Goal: Information Seeking & Learning: Learn about a topic

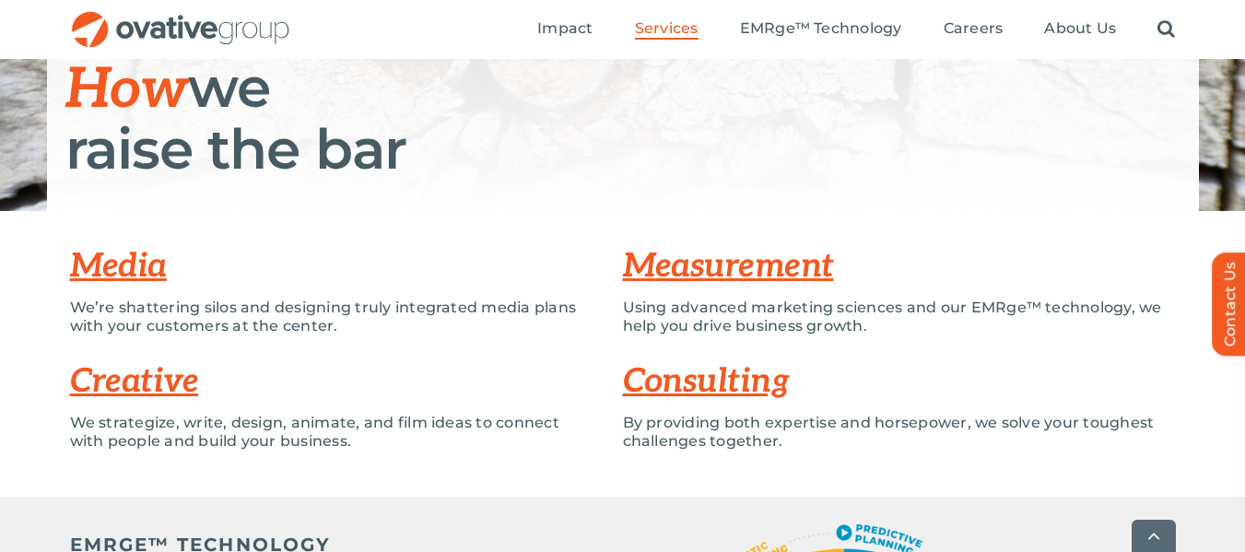
click at [730, 381] on link "Consulting" at bounding box center [706, 381] width 167 height 41
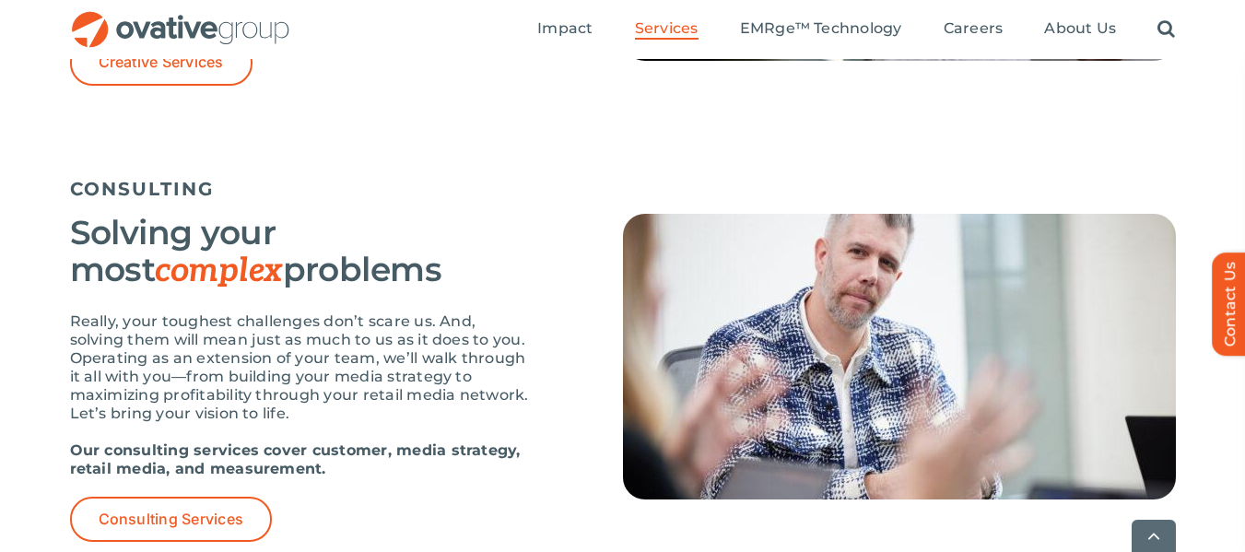
scroll to position [2495, 0]
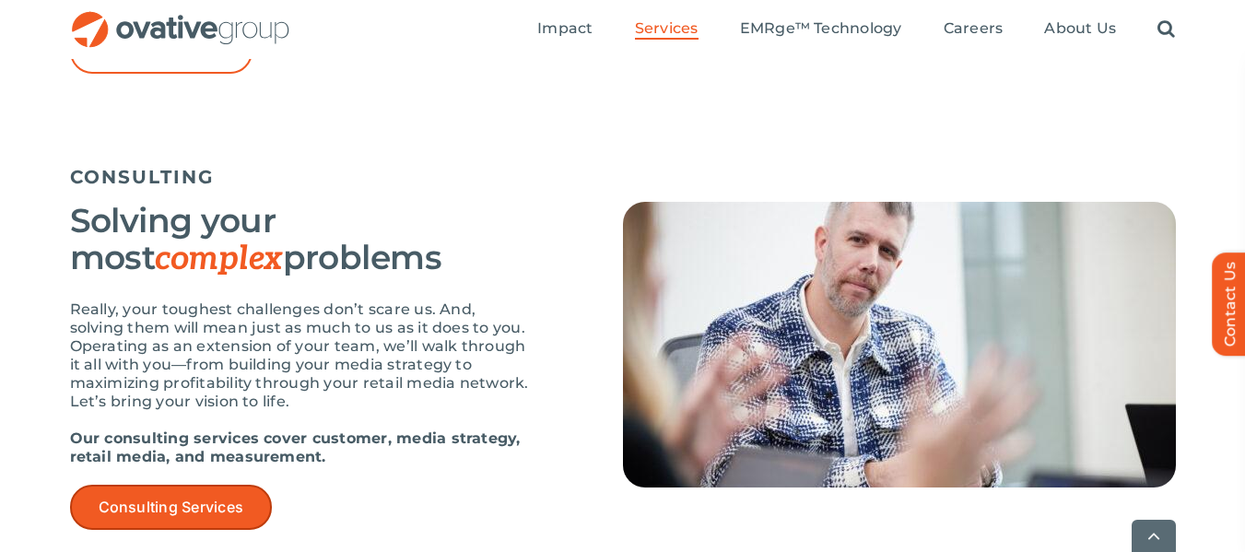
click at [190, 499] on span "Consulting Services" at bounding box center [172, 507] width 146 height 18
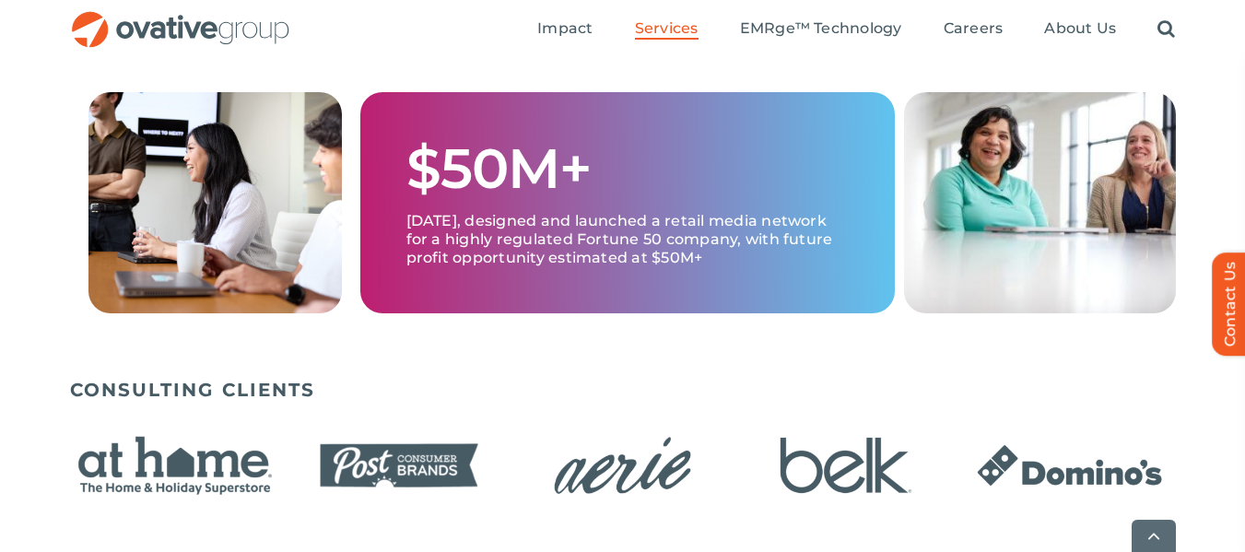
scroll to position [921, 0]
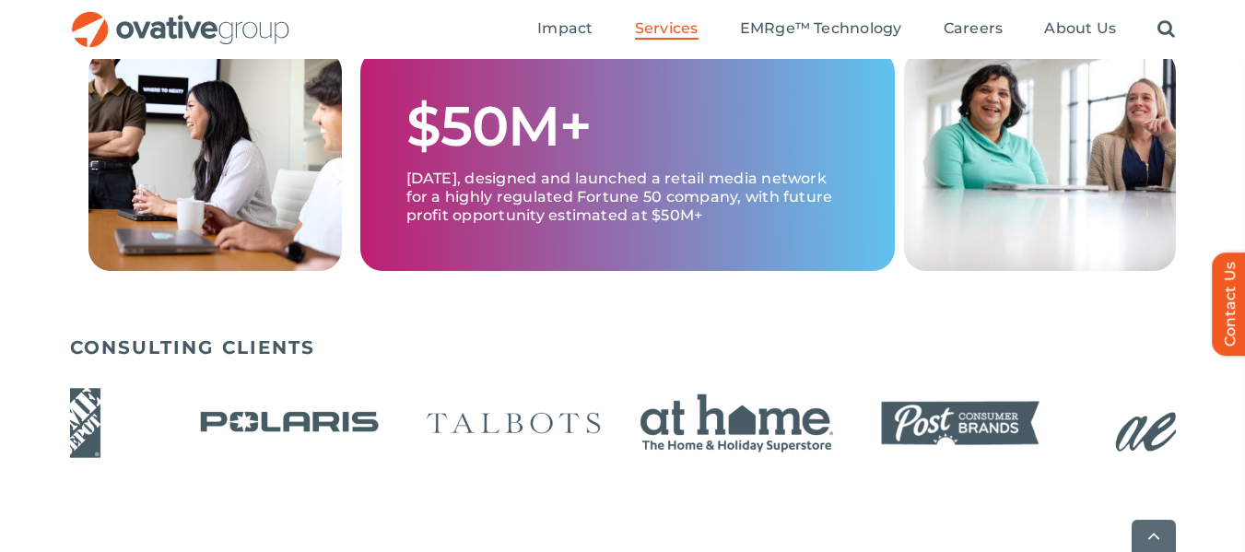
click at [88, 430] on img "16 / 24" at bounding box center [66, 423] width 212 height 87
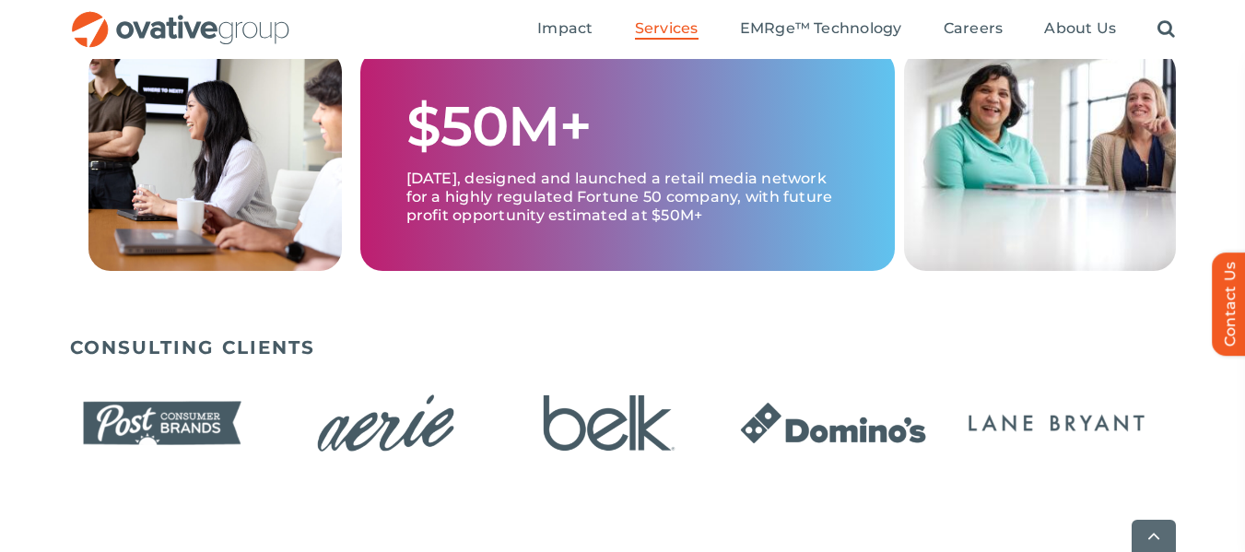
click at [280, 433] on img "21 / 24" at bounding box center [386, 423] width 212 height 87
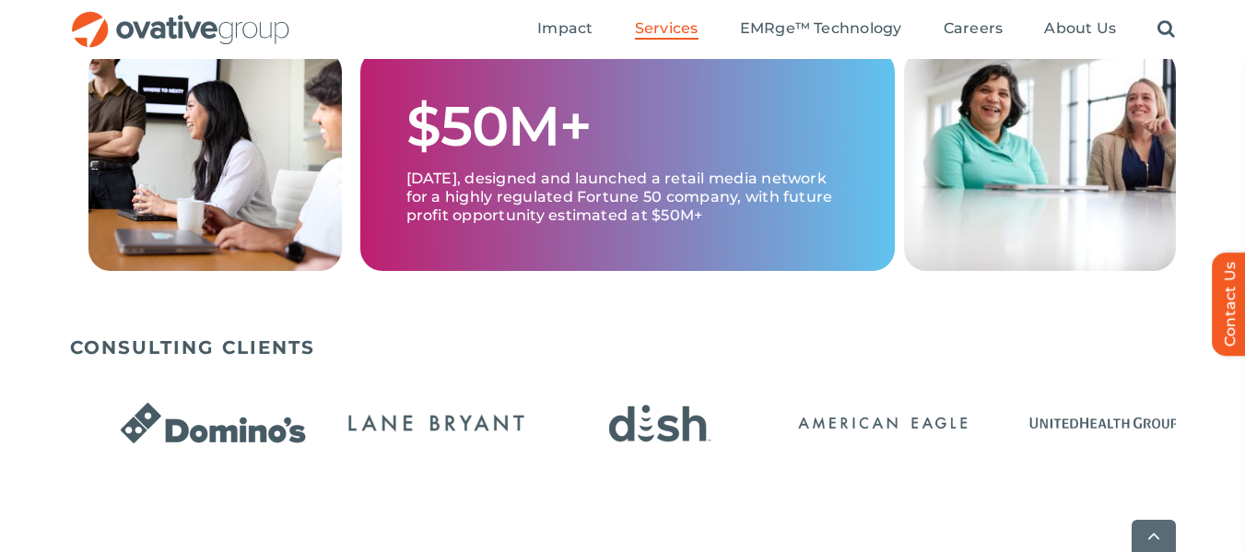
click at [648, 437] on img "1 / 24" at bounding box center [660, 423] width 212 height 87
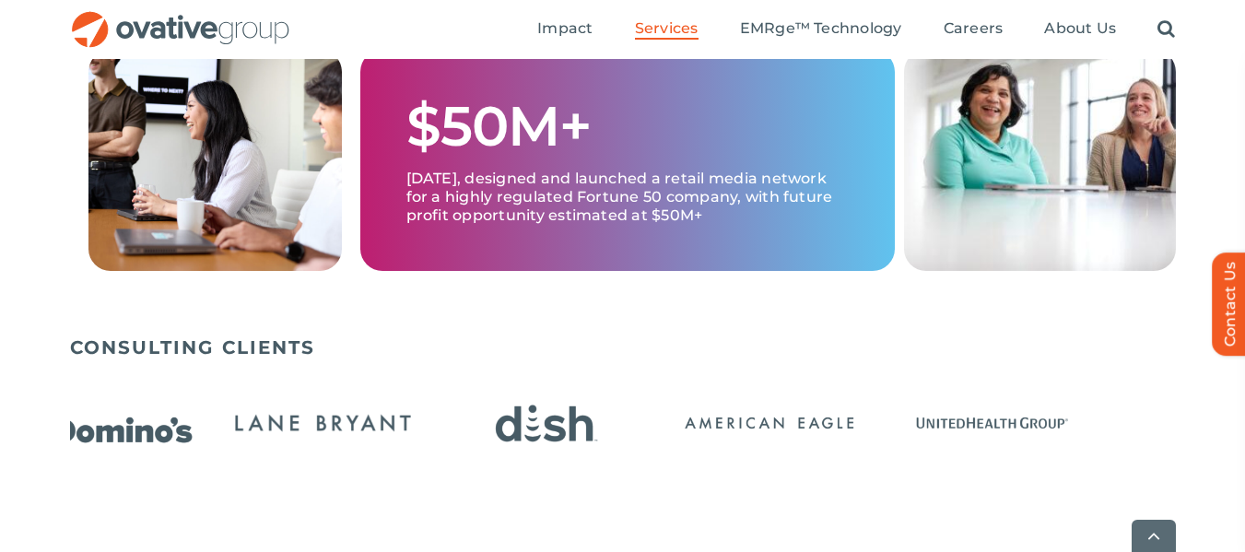
click at [343, 438] on img "24 / 24" at bounding box center [323, 423] width 212 height 87
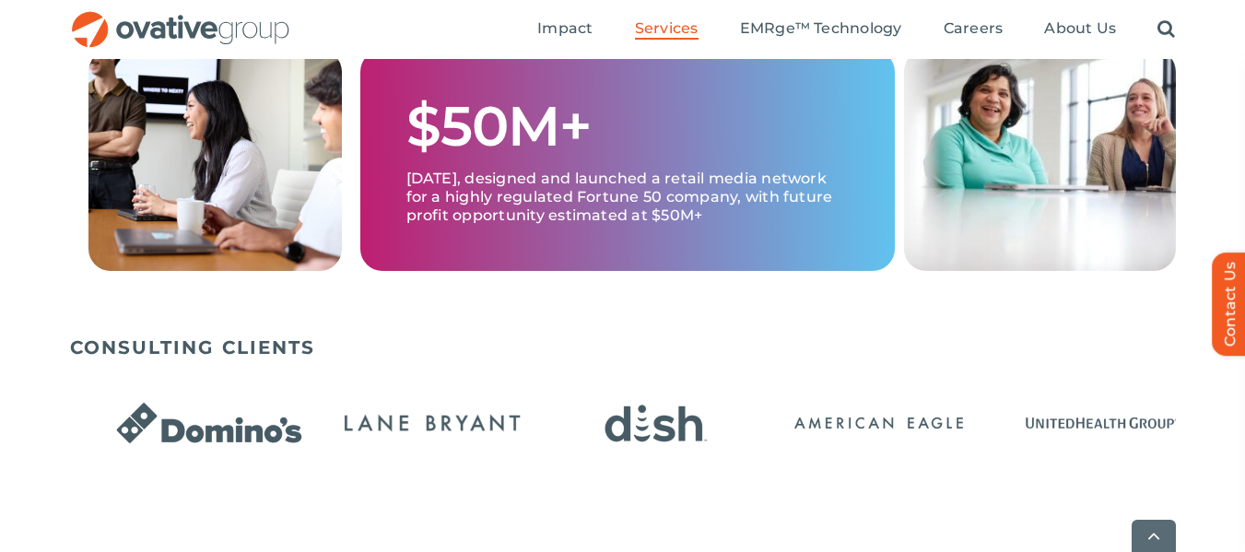
click at [355, 441] on img "24 / 24" at bounding box center [432, 423] width 212 height 87
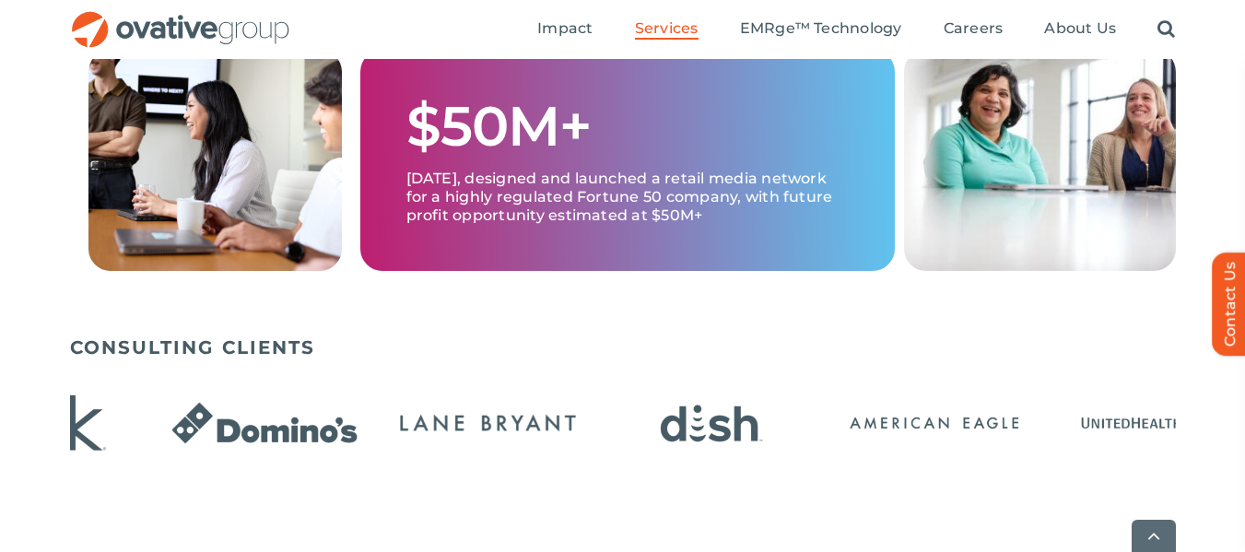
click at [199, 443] on img "23 / 24" at bounding box center [264, 423] width 212 height 87
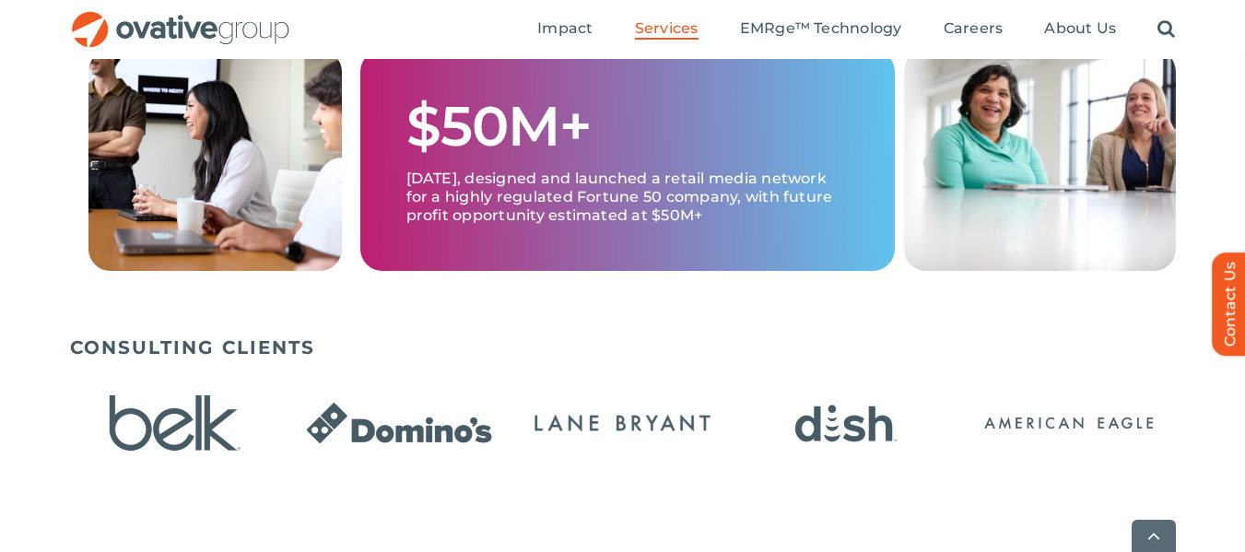
click at [729, 436] on img "24 / 24" at bounding box center [623, 423] width 212 height 87
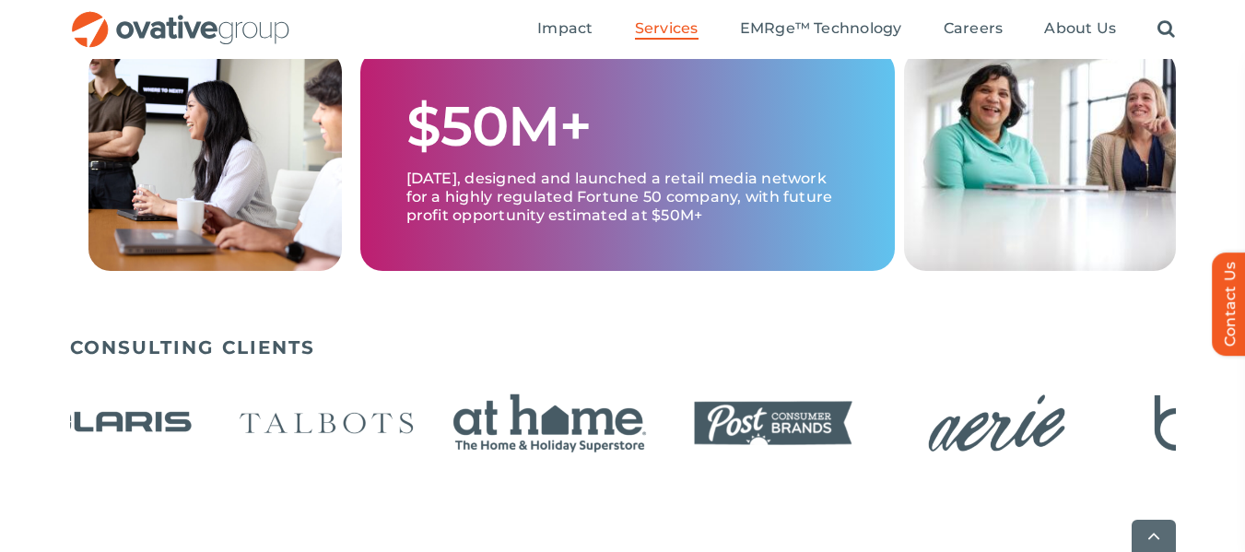
click at [891, 431] on img "21 / 24" at bounding box center [997, 423] width 212 height 87
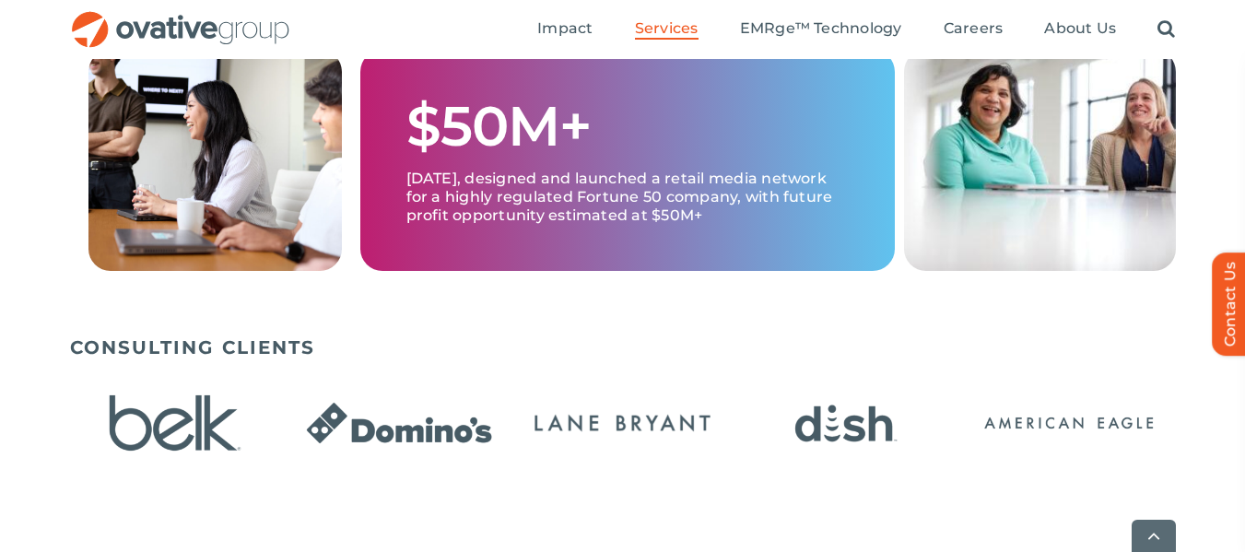
click at [517, 431] on img "24 / 24" at bounding box center [623, 423] width 212 height 87
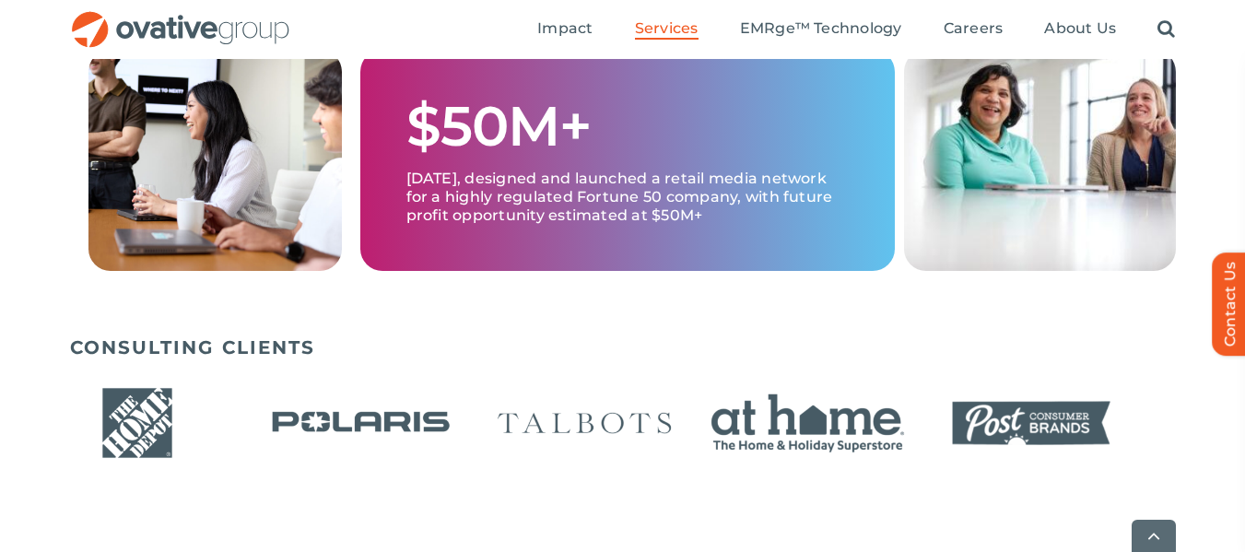
click at [155, 434] on img "4 / 24" at bounding box center [137, 423] width 212 height 87
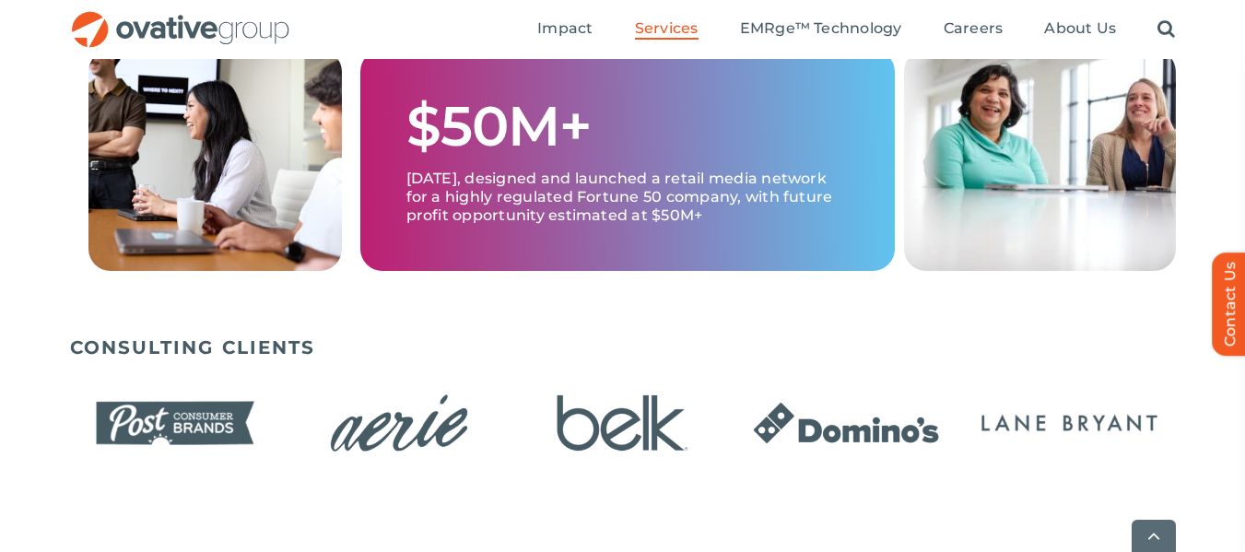
click at [293, 438] on img "9 / 24" at bounding box center [399, 423] width 212 height 87
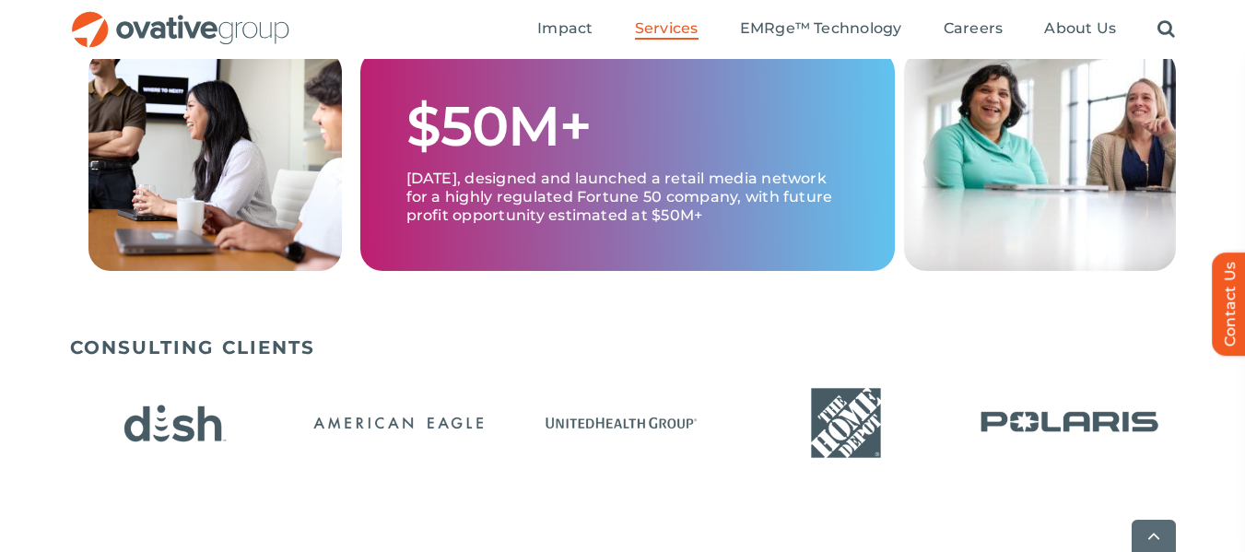
click at [293, 435] on img "14 / 24" at bounding box center [399, 423] width 212 height 87
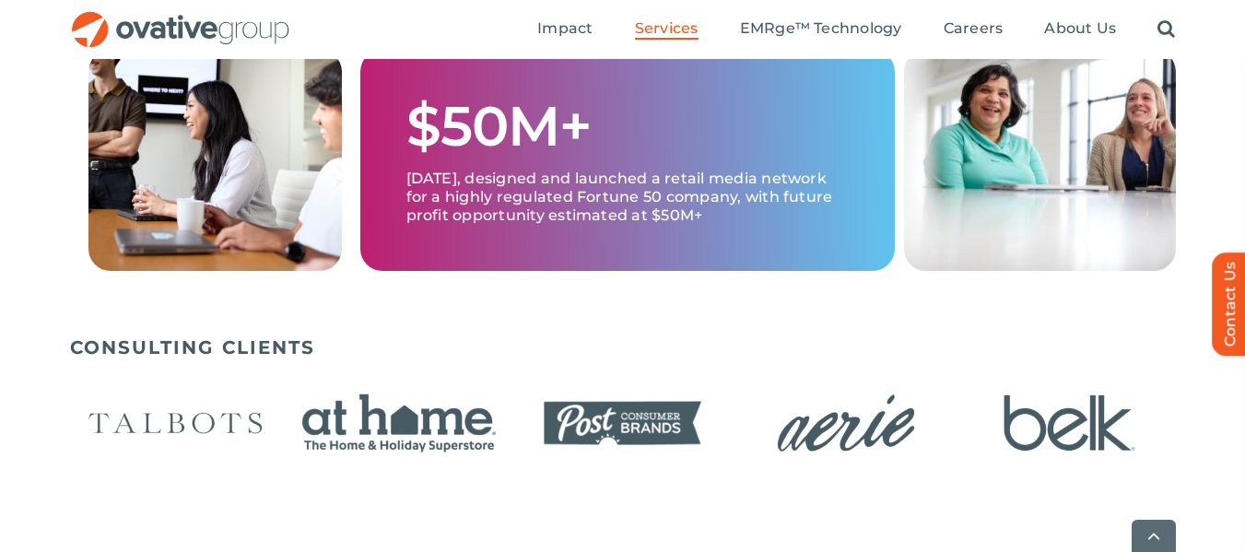
click at [293, 437] on img "19 / 24" at bounding box center [399, 423] width 212 height 87
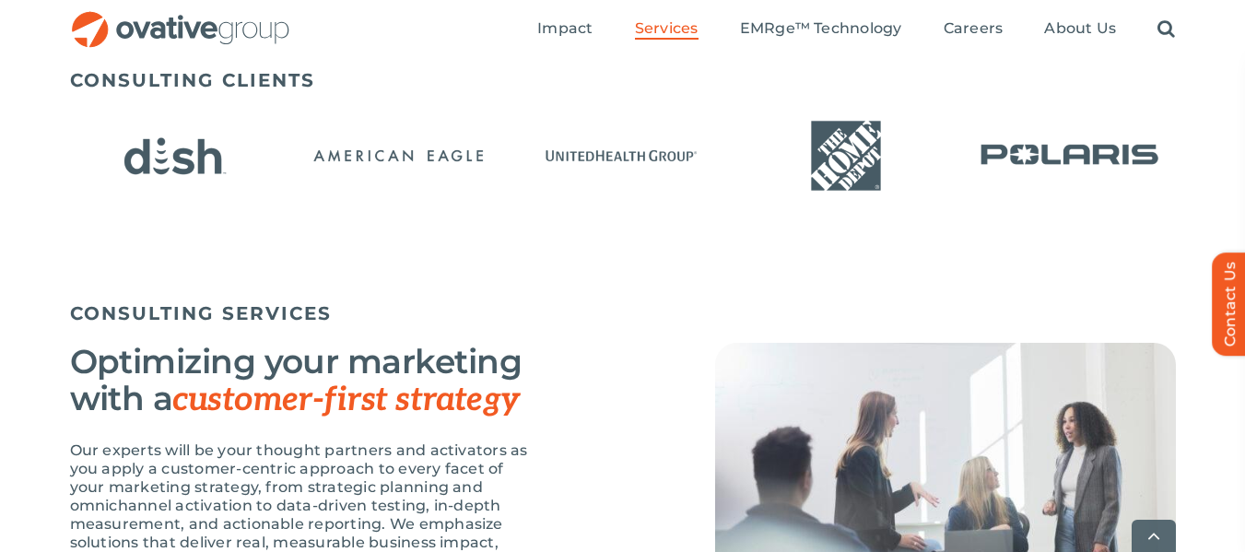
scroll to position [1290, 0]
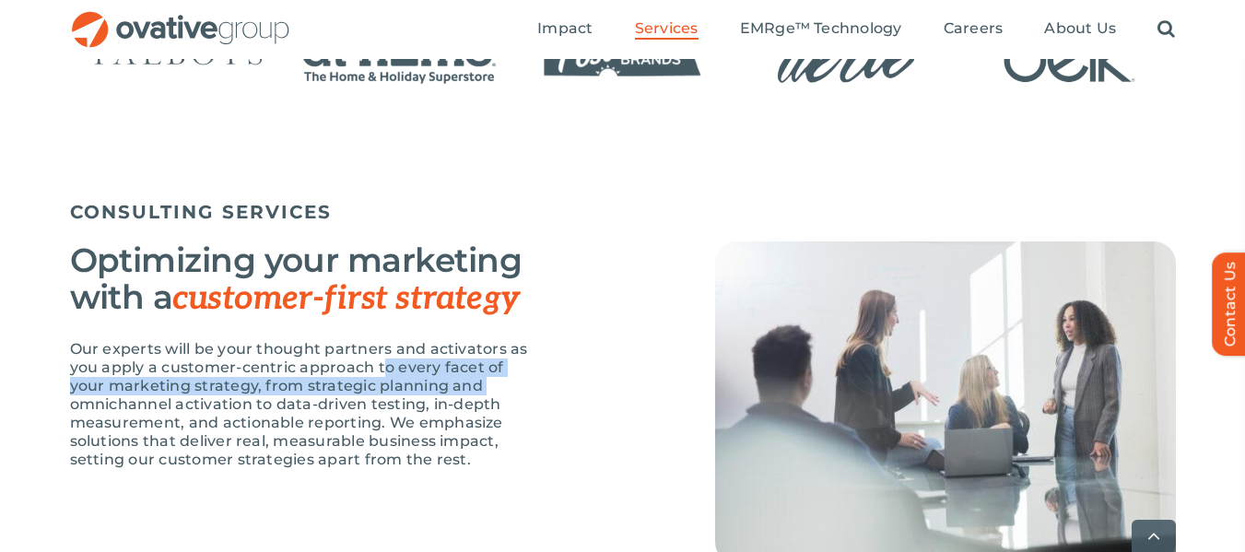
drag, startPoint x: 218, startPoint y: 385, endPoint x: 384, endPoint y: 373, distance: 166.3
click at [384, 373] on div "CONSULTING SERVICES Optimizing your marketing with a customer-first strategy Ou…" at bounding box center [622, 419] width 1245 height 437
click at [385, 373] on p "Our experts will be your thought partners and activators as you apply a custome…" at bounding box center [300, 404] width 461 height 129
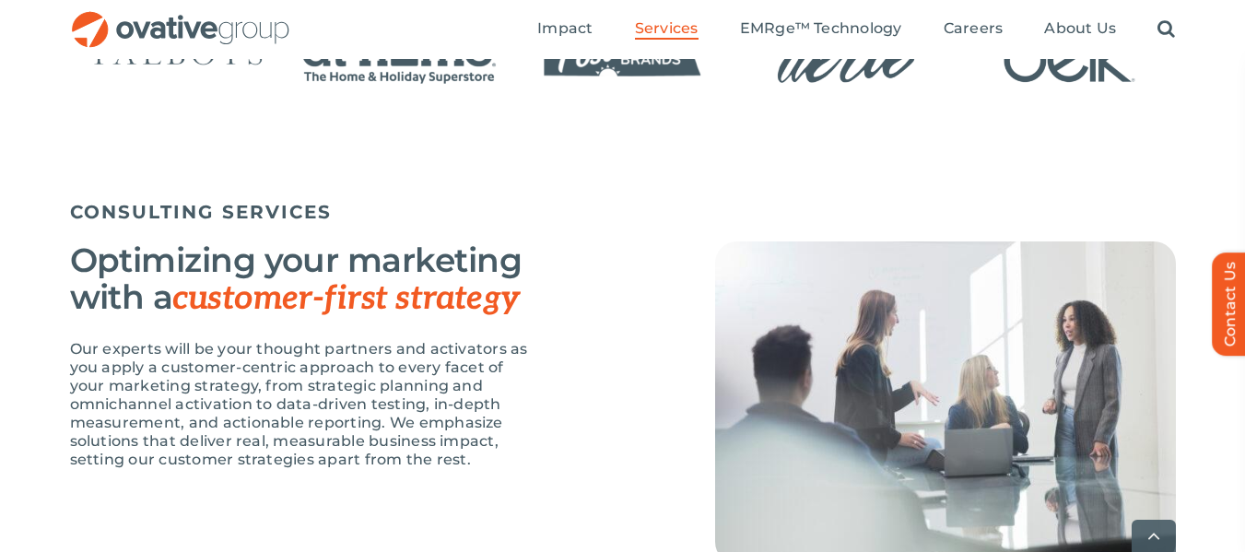
click at [385, 373] on p "Our experts will be your thought partners and activators as you apply a custome…" at bounding box center [300, 404] width 461 height 129
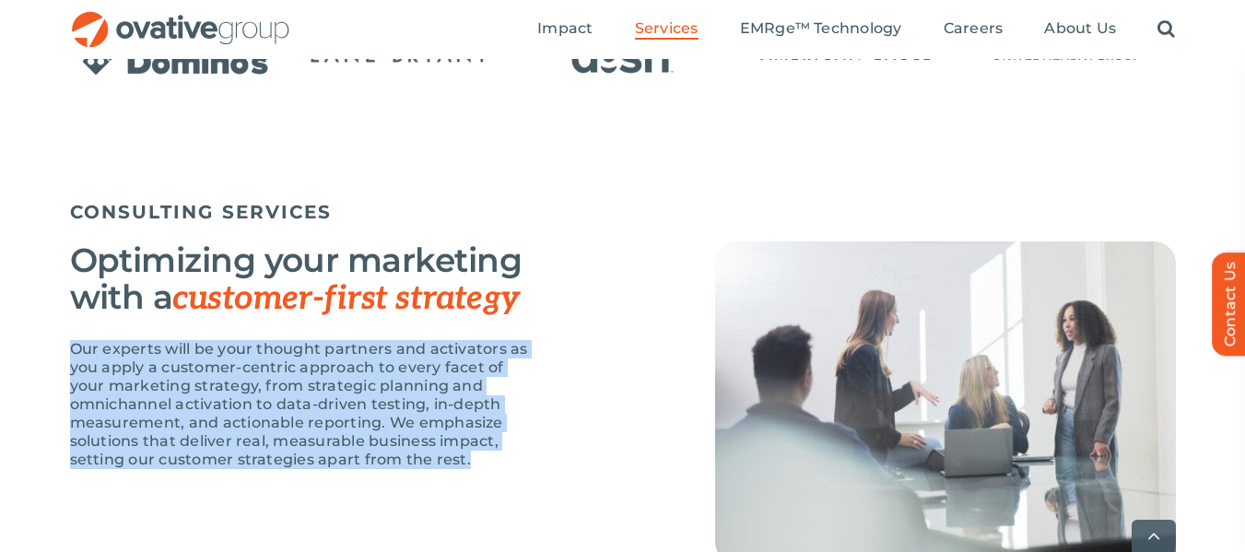
click at [385, 373] on p "Our experts will be your thought partners and activators as you apply a custome…" at bounding box center [300, 404] width 461 height 129
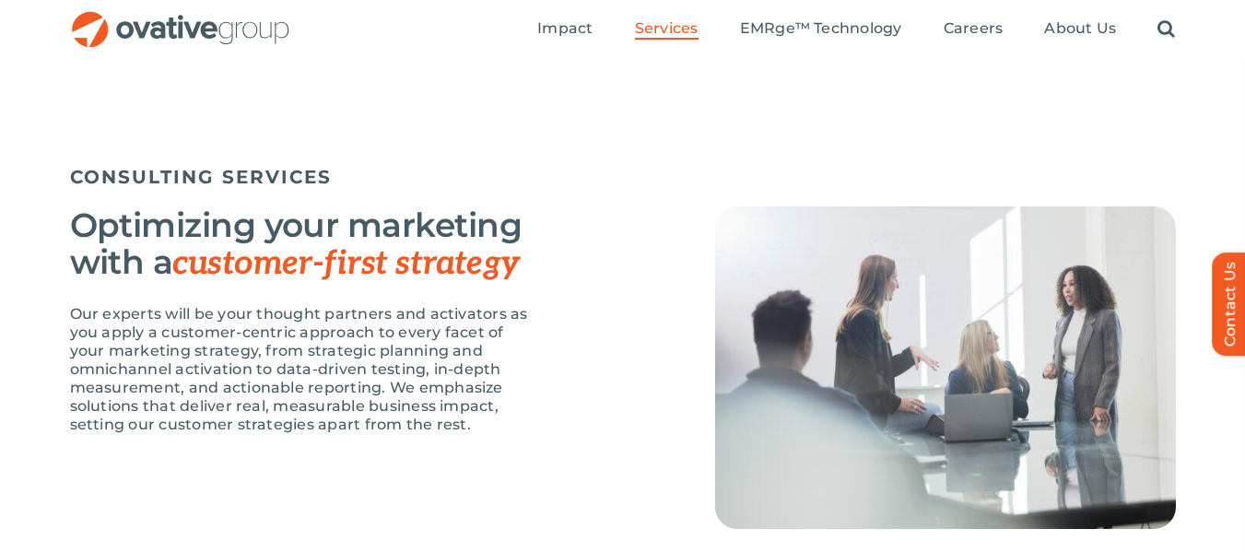
scroll to position [1305, 0]
